Goal: Book appointment/travel/reservation

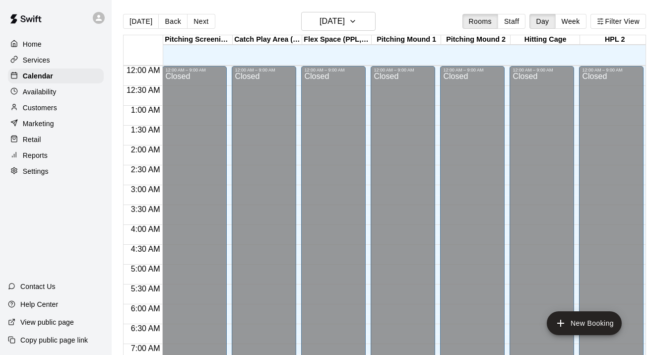
scroll to position [587, 0]
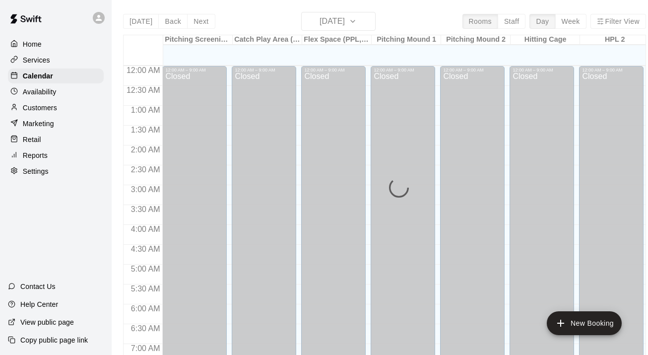
scroll to position [592, 0]
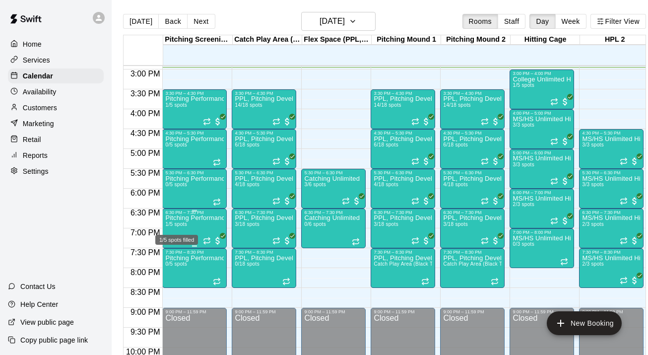
click at [184, 224] on span "1/5 spots" at bounding box center [176, 223] width 22 height 5
click at [174, 234] on icon "edit" at bounding box center [175, 232] width 9 height 9
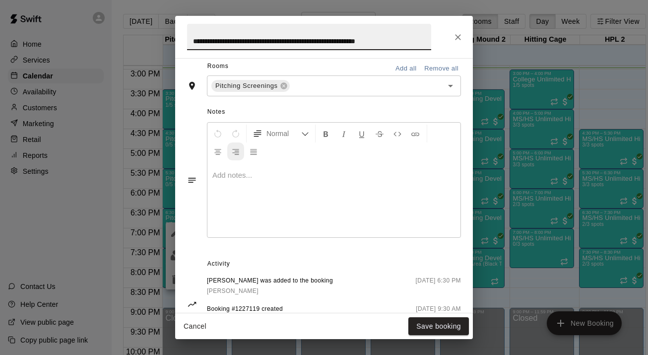
scroll to position [372, 0]
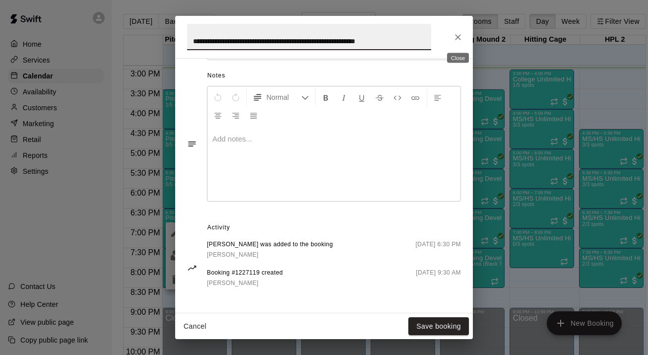
click at [456, 37] on icon "Close" at bounding box center [458, 37] width 10 height 10
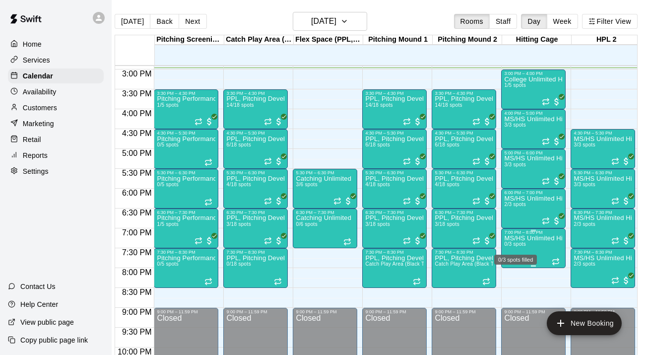
scroll to position [0, 0]
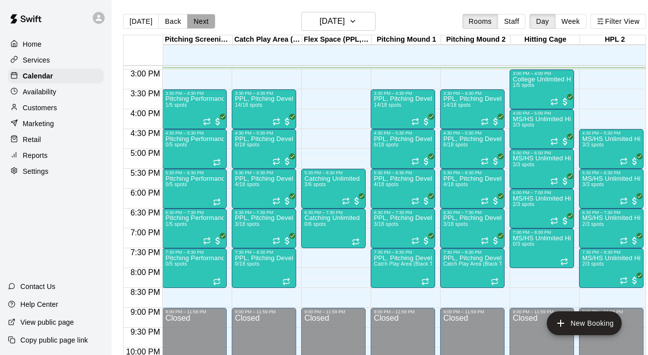
click at [195, 20] on button "Next" at bounding box center [201, 21] width 28 height 15
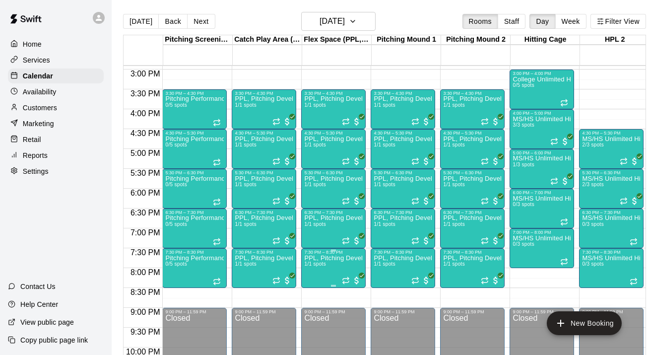
click at [315, 262] on icon "edit" at bounding box center [315, 265] width 12 height 12
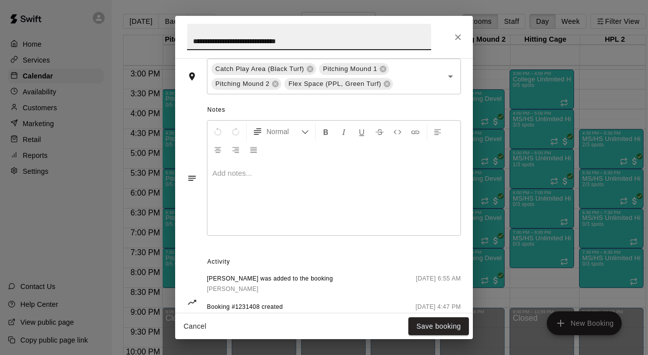
scroll to position [387, 0]
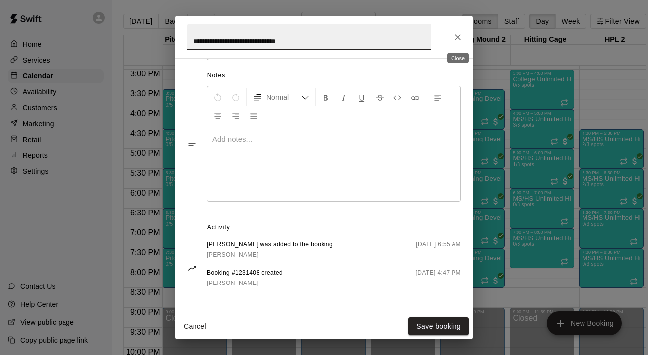
click at [456, 37] on icon "Close" at bounding box center [458, 37] width 10 height 10
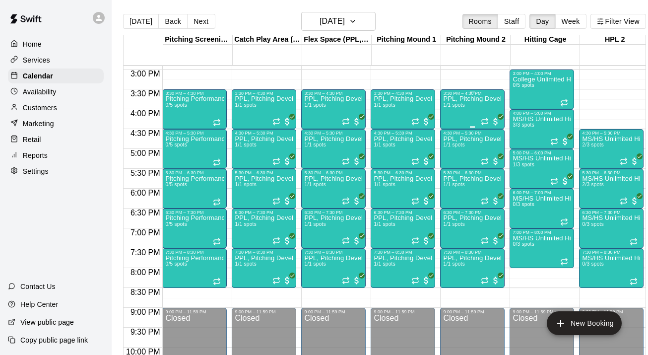
click at [455, 107] on span "1/1 spots" at bounding box center [454, 104] width 22 height 5
click at [453, 116] on icon "edit" at bounding box center [454, 113] width 12 height 12
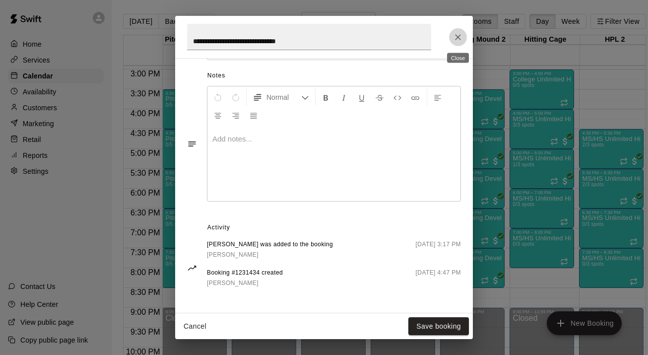
click at [458, 34] on icon "Close" at bounding box center [458, 37] width 10 height 10
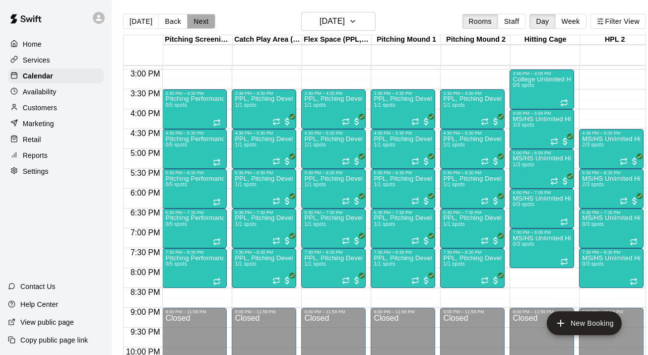
click at [197, 22] on button "Next" at bounding box center [201, 21] width 28 height 15
click at [166, 20] on button "Back" at bounding box center [172, 21] width 29 height 15
click at [420, 109] on div "PPL, Pitching Development Session 1/1 spots" at bounding box center [403, 273] width 59 height 355
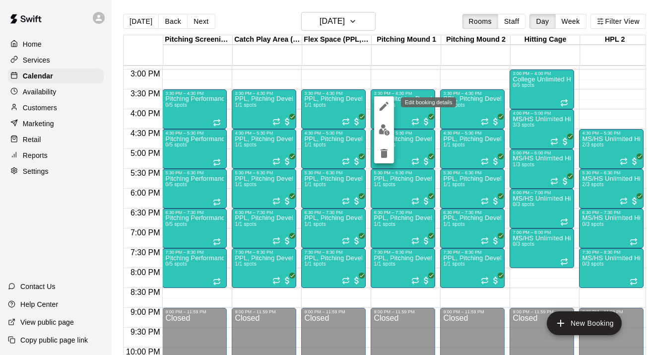
click at [385, 107] on icon "edit" at bounding box center [384, 106] width 9 height 9
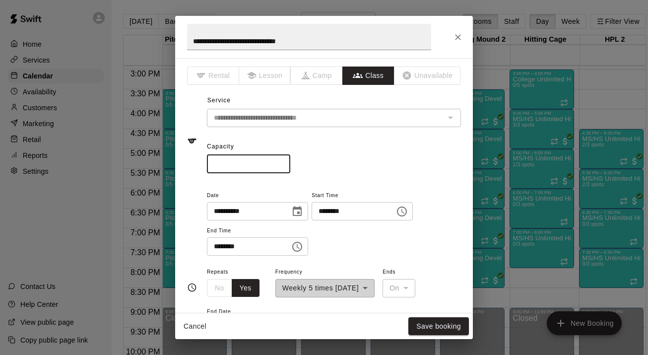
click at [274, 165] on input "*" at bounding box center [248, 164] width 83 height 18
type input "**"
click at [453, 324] on button "Save booking" at bounding box center [438, 326] width 61 height 18
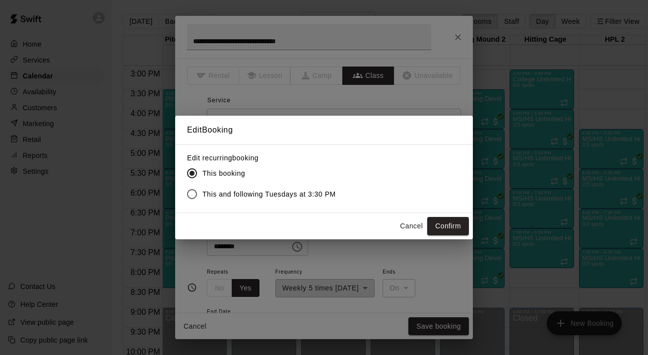
click at [319, 193] on span "This and following Tuesdays at 3:30 PM" at bounding box center [268, 194] width 133 height 10
click at [445, 224] on button "Confirm" at bounding box center [448, 226] width 42 height 18
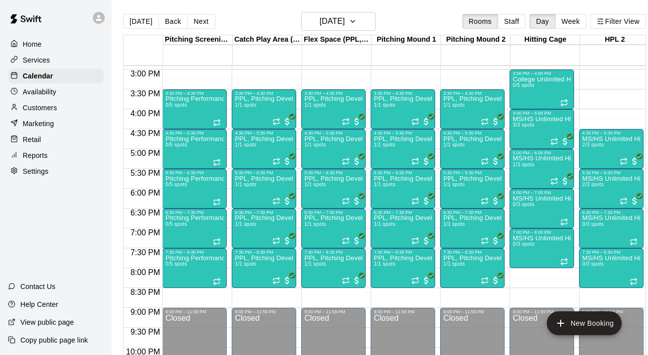
click at [142, 23] on button "[DATE]" at bounding box center [141, 21] width 36 height 15
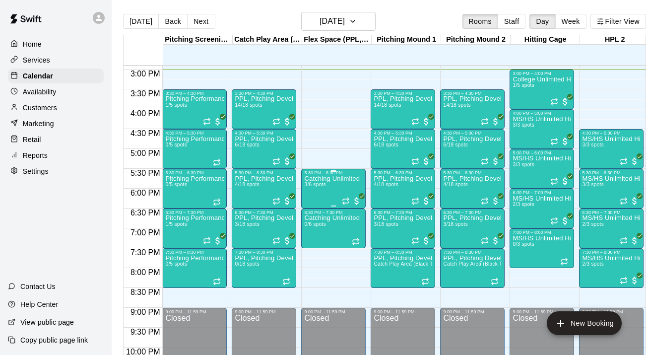
click at [331, 187] on div "Catching Unlimited 3/6 spots" at bounding box center [332, 352] width 56 height 355
click at [316, 184] on icon "edit" at bounding box center [314, 185] width 9 height 9
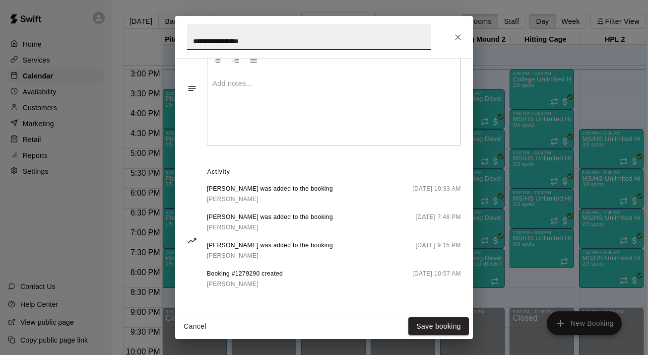
scroll to position [430, 0]
click at [461, 36] on icon "Close" at bounding box center [458, 37] width 10 height 10
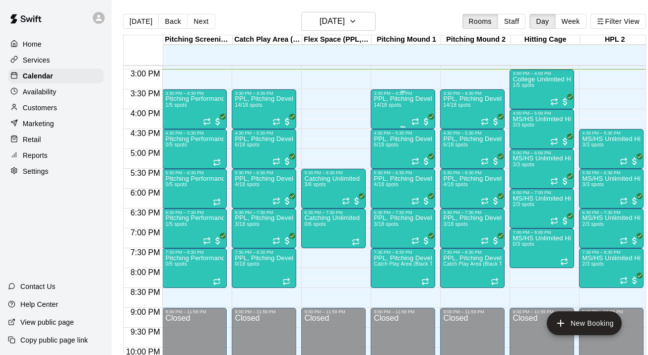
click at [387, 104] on span "14/18 spots" at bounding box center [387, 104] width 27 height 5
click at [382, 119] on icon "edit" at bounding box center [384, 113] width 12 height 12
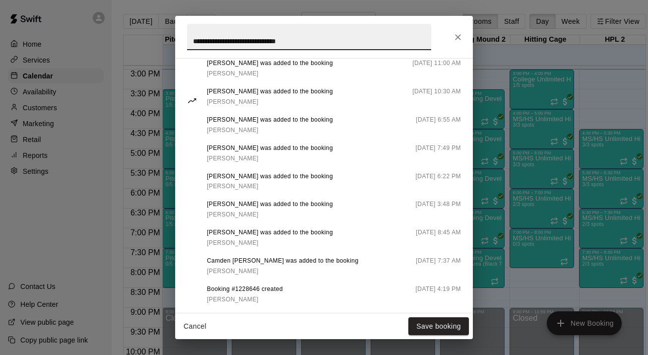
scroll to position [760, 0]
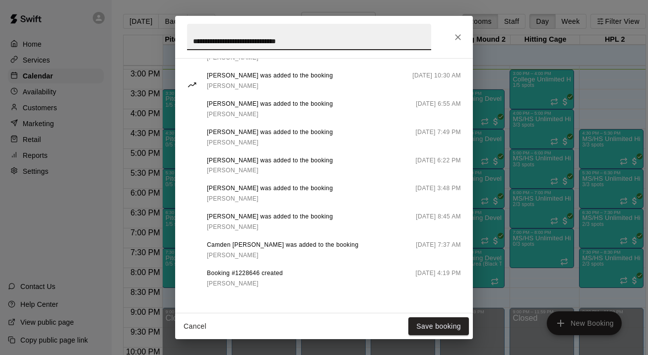
click at [460, 36] on icon "Close" at bounding box center [458, 37] width 10 height 10
